Goal: Transaction & Acquisition: Purchase product/service

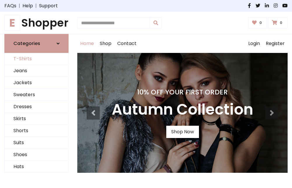
click at [37, 59] on link "T-Shirts" at bounding box center [37, 59] width 64 height 12
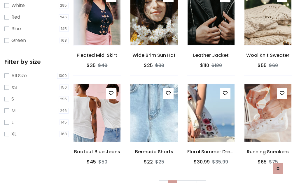
scroll to position [11, 0]
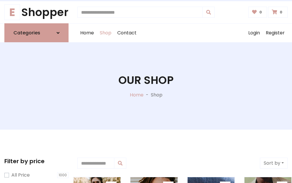
click at [146, 86] on h1 "Our Shop" at bounding box center [146, 80] width 55 height 13
click at [183, 33] on div "Home Shop Contact Log out Login Register" at bounding box center [182, 33] width 211 height 19
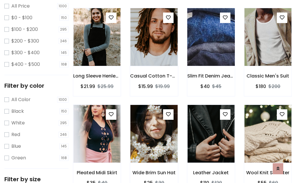
click at [211, 48] on img at bounding box center [211, 37] width 56 height 140
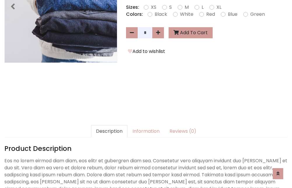
scroll to position [143, 0]
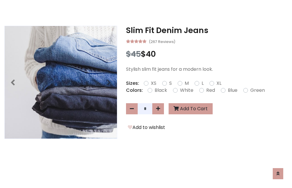
click at [207, 30] on h3 "Slim Fit Denim Jeans" at bounding box center [207, 30] width 162 height 9
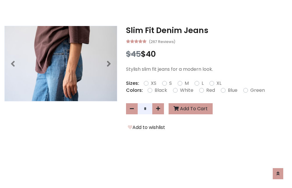
click at [207, 30] on h3 "Slim Fit Denim Jeans" at bounding box center [207, 30] width 162 height 9
